Goal: Information Seeking & Learning: Compare options

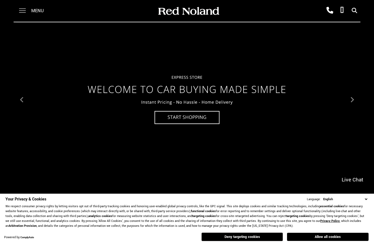
click at [22, 11] on span at bounding box center [22, 11] width 7 height 22
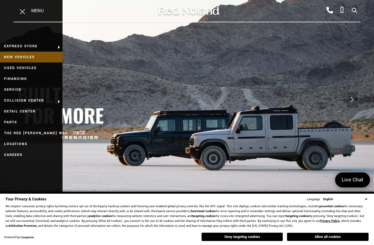
click at [27, 57] on link "New Vehicles" at bounding box center [31, 57] width 63 height 11
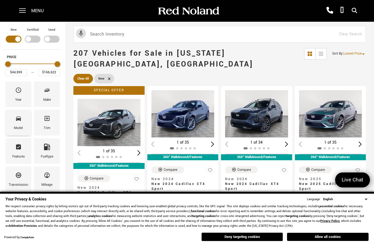
click at [17, 119] on icon "Model" at bounding box center [18, 119] width 5 height 4
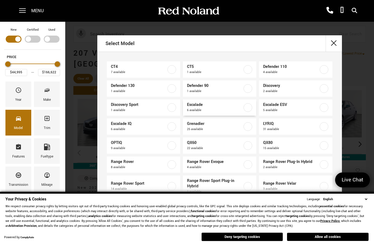
click at [220, 108] on span "6 available" at bounding box center [214, 110] width 55 height 5
type input "$115,140"
type input "$156,240"
checkbox input "true"
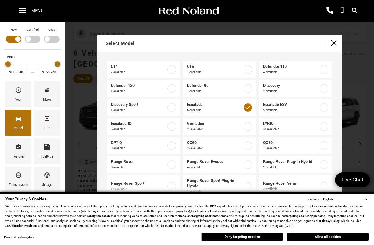
click at [327, 36] on button "close" at bounding box center [334, 43] width 16 height 16
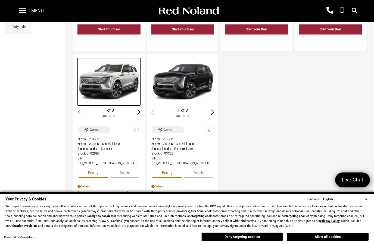
scroll to position [238, 0]
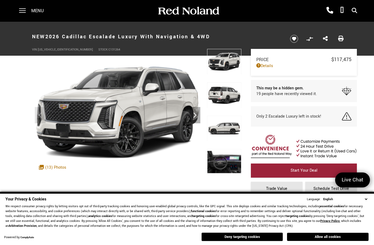
click at [225, 93] on div at bounding box center [224, 98] width 34 height 33
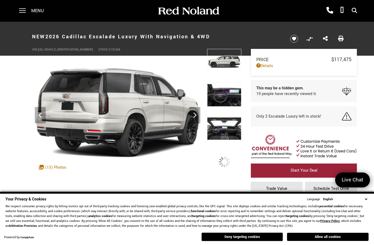
click at [228, 82] on div at bounding box center [224, 65] width 34 height 33
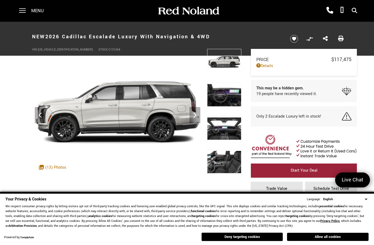
click at [226, 93] on div at bounding box center [224, 98] width 34 height 33
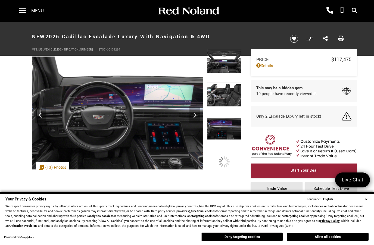
click at [225, 98] on img at bounding box center [224, 95] width 34 height 26
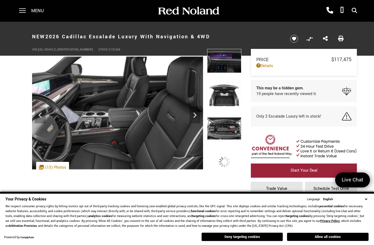
click at [224, 82] on div at bounding box center [224, 65] width 34 height 33
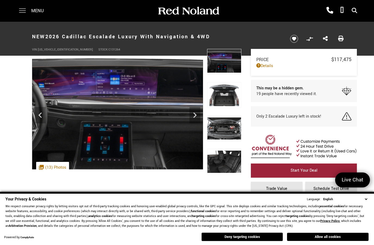
click at [24, 9] on span at bounding box center [22, 8] width 7 height 1
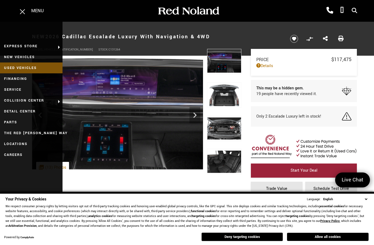
click at [33, 68] on link "Used Vehicles" at bounding box center [31, 68] width 63 height 11
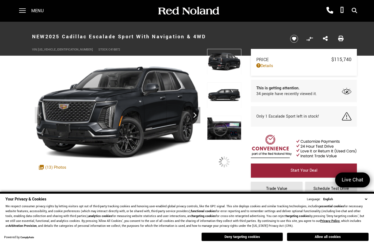
click at [228, 97] on img at bounding box center [224, 95] width 34 height 26
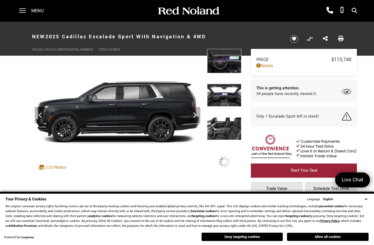
click at [229, 82] on div at bounding box center [224, 65] width 34 height 33
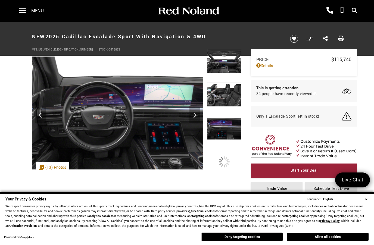
click at [229, 82] on div at bounding box center [224, 65] width 34 height 33
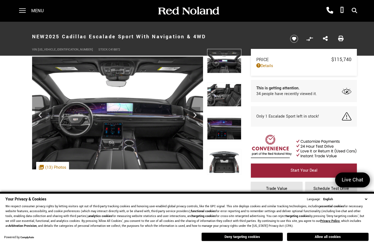
click at [229, 90] on div at bounding box center [224, 98] width 34 height 33
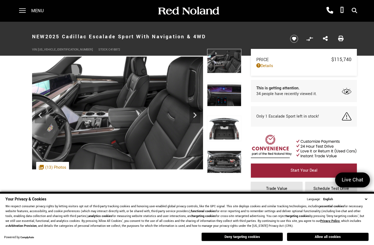
click at [227, 94] on div at bounding box center [224, 98] width 34 height 33
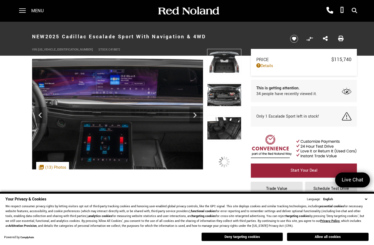
click at [228, 82] on div at bounding box center [224, 65] width 34 height 33
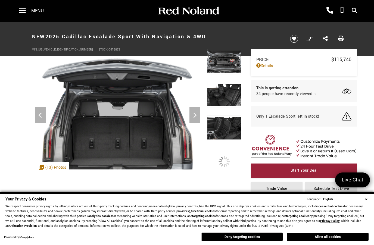
click at [228, 82] on div at bounding box center [224, 65] width 34 height 33
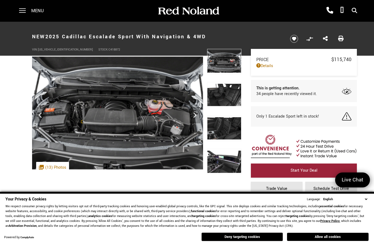
click at [228, 93] on div at bounding box center [224, 98] width 34 height 33
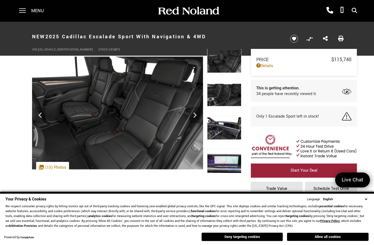
click at [227, 92] on img at bounding box center [224, 95] width 34 height 26
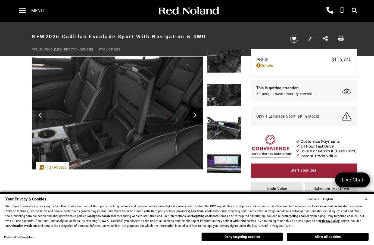
click at [224, 124] on img at bounding box center [224, 129] width 34 height 26
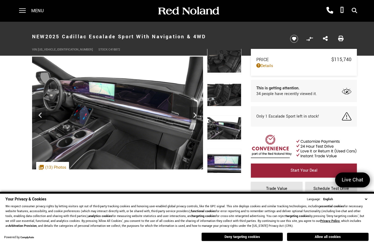
click at [224, 156] on img at bounding box center [224, 162] width 34 height 26
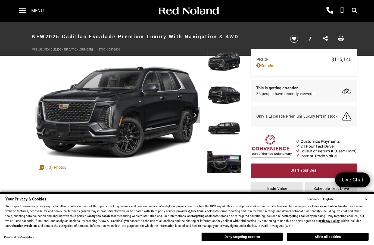
click at [226, 116] on img at bounding box center [224, 129] width 34 height 26
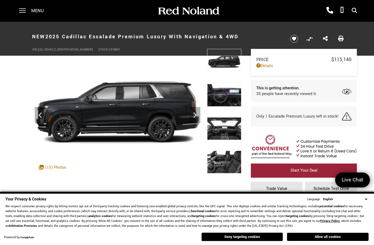
click at [228, 116] on img at bounding box center [224, 129] width 34 height 26
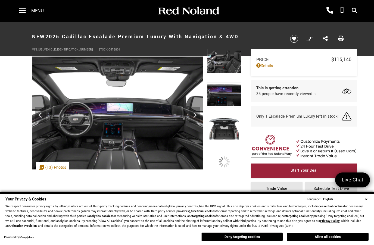
click at [226, 82] on div at bounding box center [224, 65] width 34 height 33
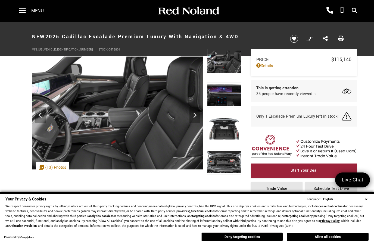
click at [228, 94] on div at bounding box center [224, 98] width 34 height 33
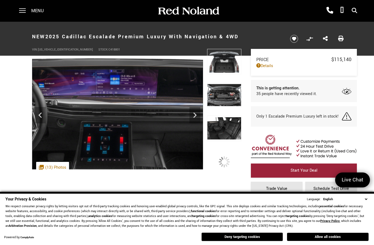
click at [225, 82] on div at bounding box center [224, 65] width 34 height 33
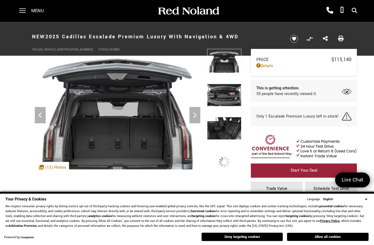
click at [227, 116] on img at bounding box center [224, 129] width 34 height 26
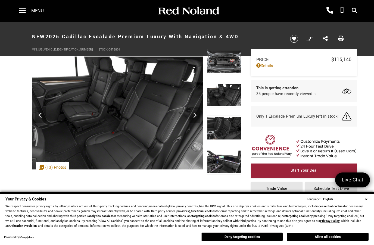
click at [224, 63] on img at bounding box center [224, 62] width 34 height 26
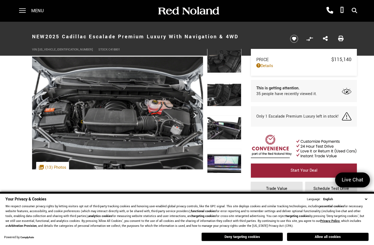
click at [225, 82] on div at bounding box center [224, 65] width 34 height 33
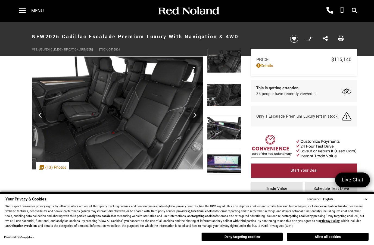
click at [225, 94] on img at bounding box center [224, 95] width 34 height 26
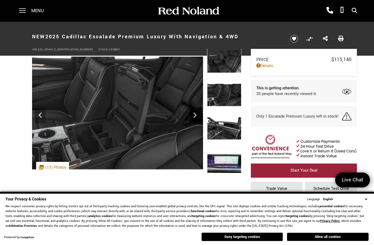
click at [228, 125] on img at bounding box center [224, 129] width 34 height 26
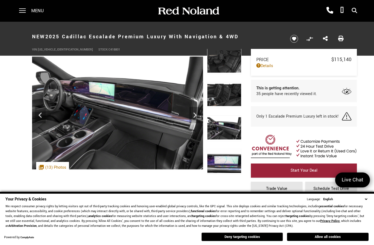
click at [231, 161] on img at bounding box center [224, 162] width 34 height 26
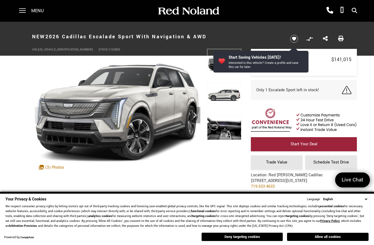
click at [229, 95] on img at bounding box center [224, 95] width 34 height 26
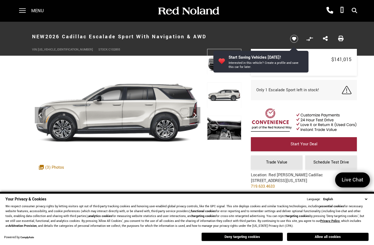
click at [228, 128] on img at bounding box center [224, 129] width 34 height 26
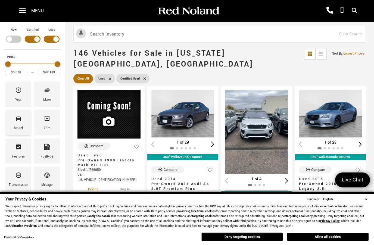
click at [19, 122] on icon "Model" at bounding box center [18, 118] width 7 height 7
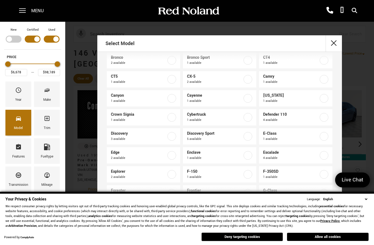
scroll to position [67, 0]
click at [280, 154] on span "Escalade" at bounding box center [290, 152] width 55 height 5
type input "$32,689"
checkbox input "true"
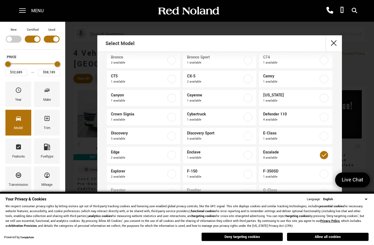
click at [335, 43] on button "close" at bounding box center [334, 43] width 16 height 16
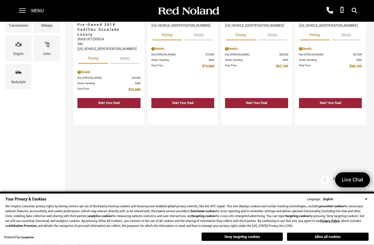
scroll to position [159, 0]
